Goal: Information Seeking & Learning: Learn about a topic

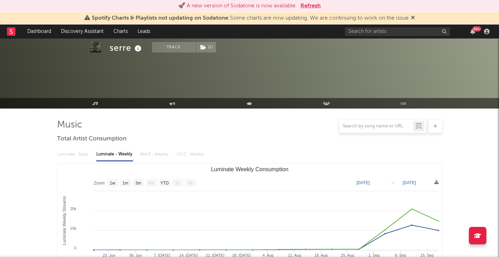
select select "1w"
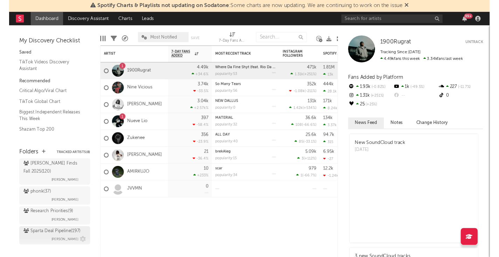
scroll to position [291, 0]
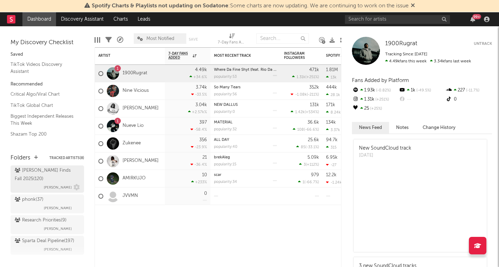
click at [52, 183] on span "[PERSON_NAME]" at bounding box center [58, 187] width 28 height 8
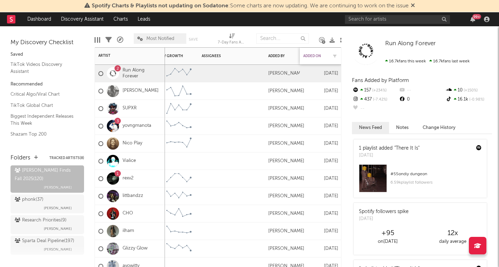
click at [319, 55] on div "Added On" at bounding box center [316, 56] width 25 height 4
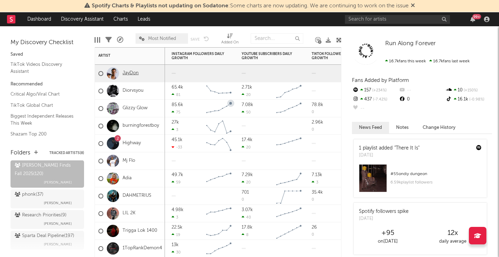
click at [138, 71] on link "JayDon" at bounding box center [131, 73] width 16 height 6
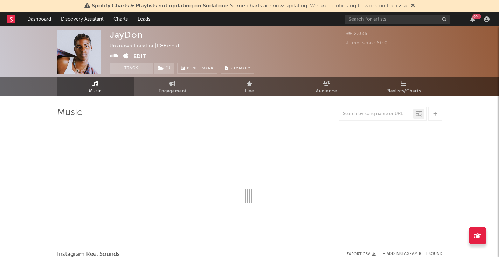
select select "1w"
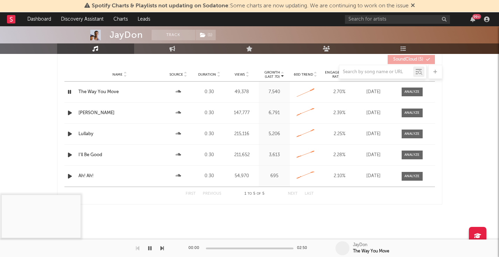
scroll to position [270, 0]
click at [69, 91] on icon "button" at bounding box center [69, 92] width 7 height 9
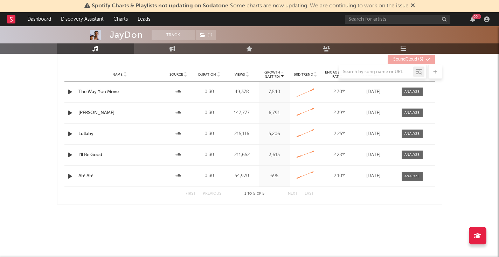
click at [69, 91] on icon "button" at bounding box center [69, 92] width 7 height 9
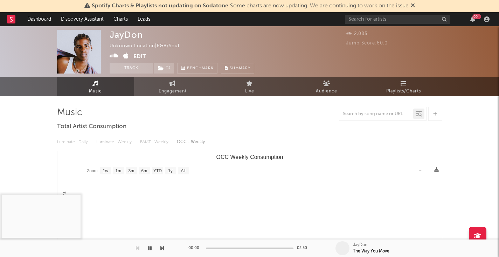
scroll to position [0, 0]
click at [163, 71] on span "( 1 )" at bounding box center [164, 68] width 21 height 11
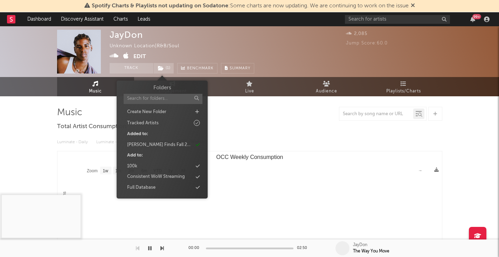
click at [261, 118] on div at bounding box center [250, 114] width 386 height 14
